Goal: Navigation & Orientation: Find specific page/section

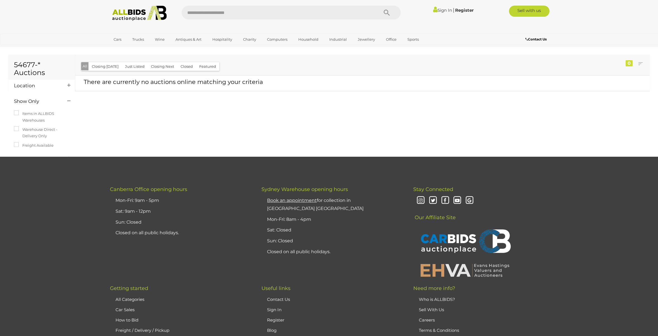
click at [135, 14] on img at bounding box center [139, 13] width 61 height 15
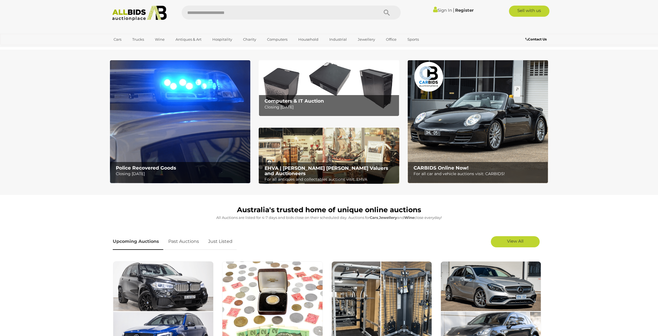
click at [311, 84] on img at bounding box center [329, 88] width 140 height 56
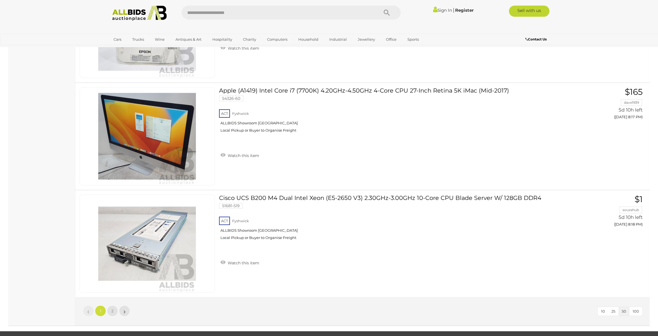
scroll to position [5220, 0]
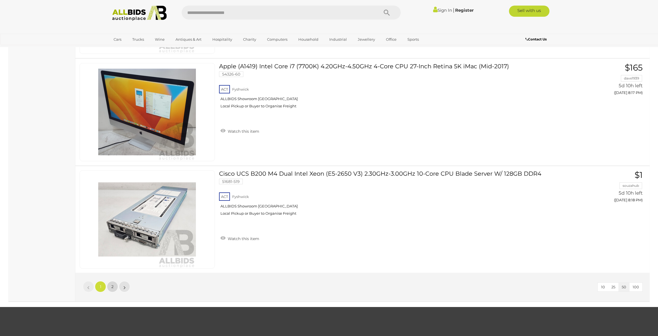
click at [113, 287] on span "2" at bounding box center [112, 286] width 2 height 5
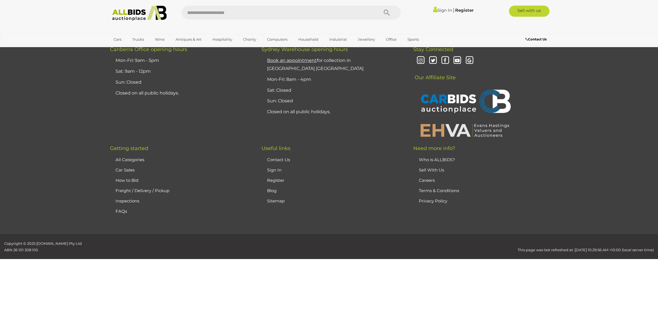
scroll to position [65, 0]
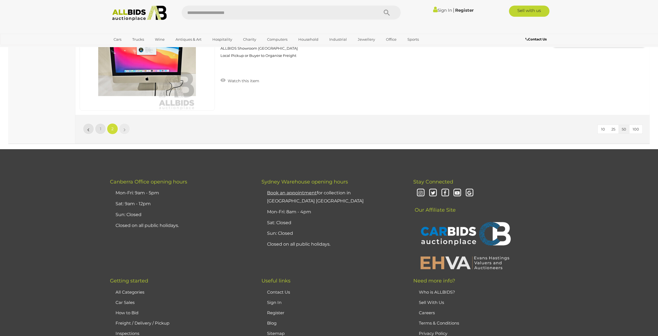
scroll to position [2976, 0]
